Goal: Find contact information: Find contact information

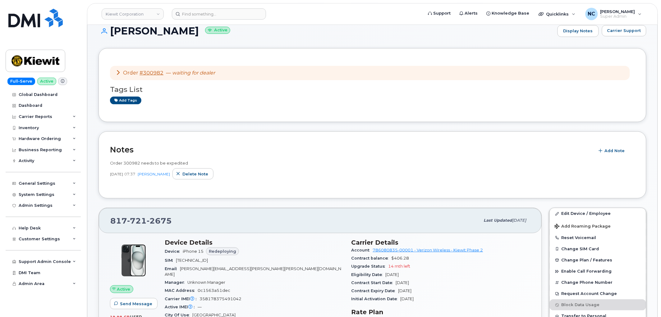
scroll to position [104, 0]
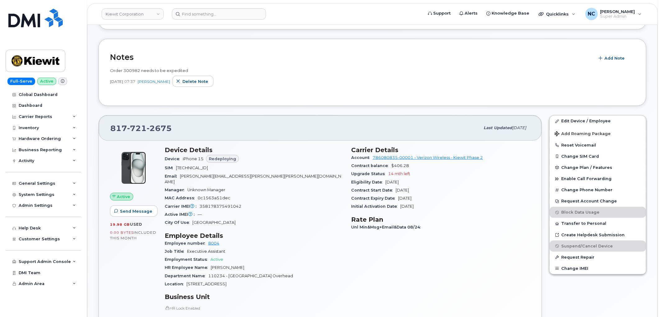
click at [313, 186] on div "Manager Unknown Manager" at bounding box center [254, 190] width 179 height 8
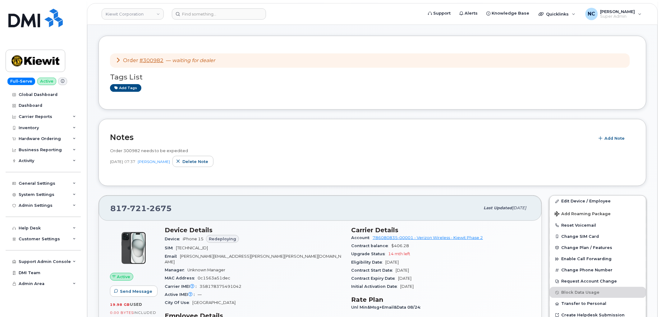
scroll to position [0, 0]
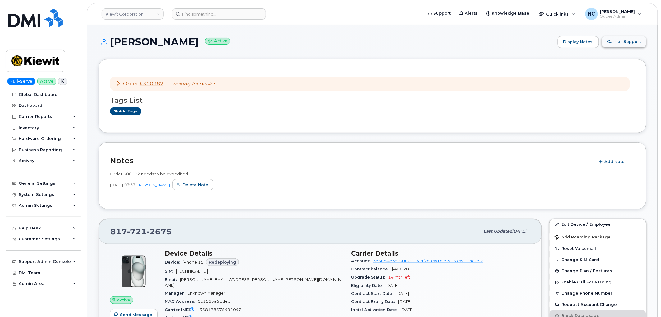
click at [613, 39] on span "Carrier Support" at bounding box center [624, 42] width 34 height 6
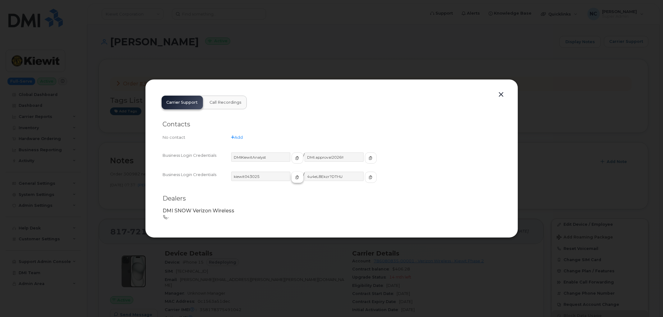
click at [296, 178] on icon "button" at bounding box center [298, 178] width 4 height 4
click at [365, 179] on button "button" at bounding box center [371, 177] width 12 height 11
drag, startPoint x: 109, startPoint y: 125, endPoint x: 125, endPoint y: 131, distance: 16.8
click at [120, 128] on div at bounding box center [331, 158] width 663 height 317
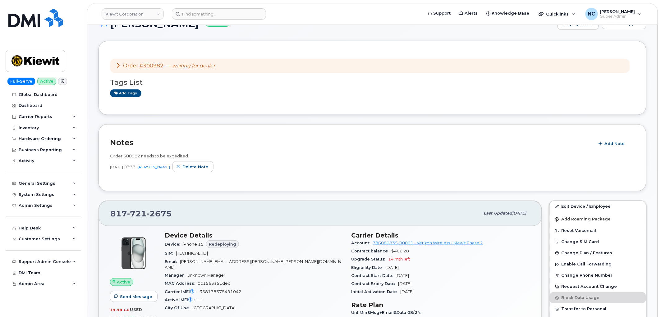
scroll to position [35, 0]
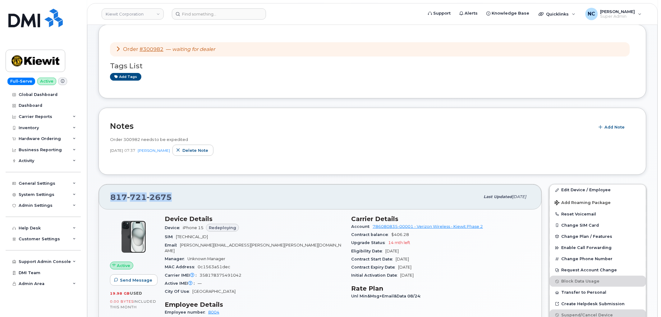
drag, startPoint x: 178, startPoint y: 195, endPoint x: 89, endPoint y: 183, distance: 90.3
copy span "817 721 2675"
click at [157, 48] on link "#300982" at bounding box center [152, 49] width 24 height 6
